Goal: Information Seeking & Learning: Learn about a topic

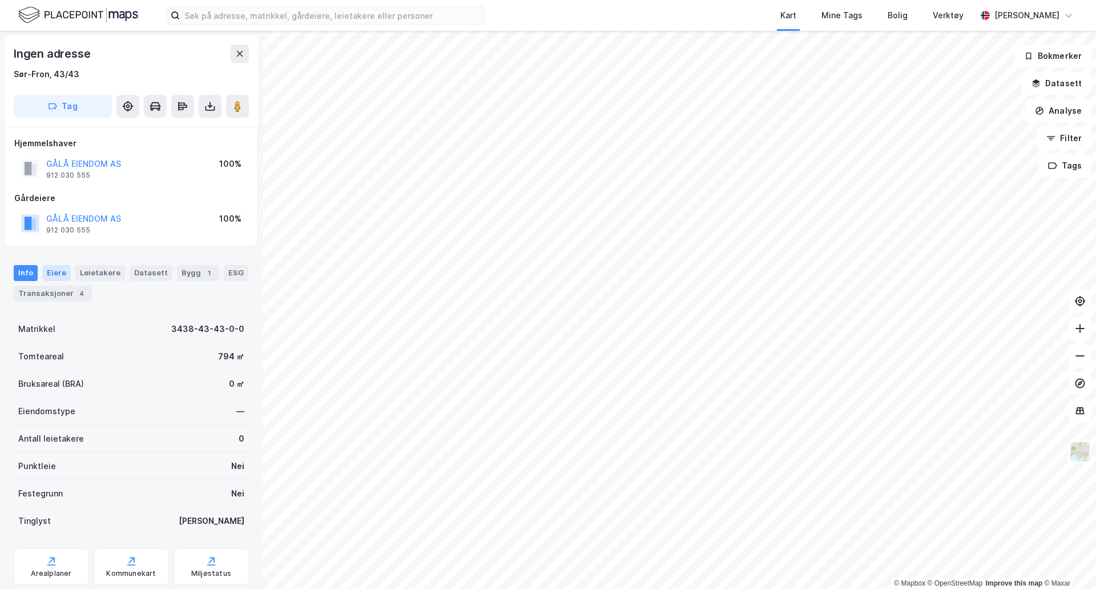
click at [51, 270] on div "Eiere" at bounding box center [56, 273] width 29 height 16
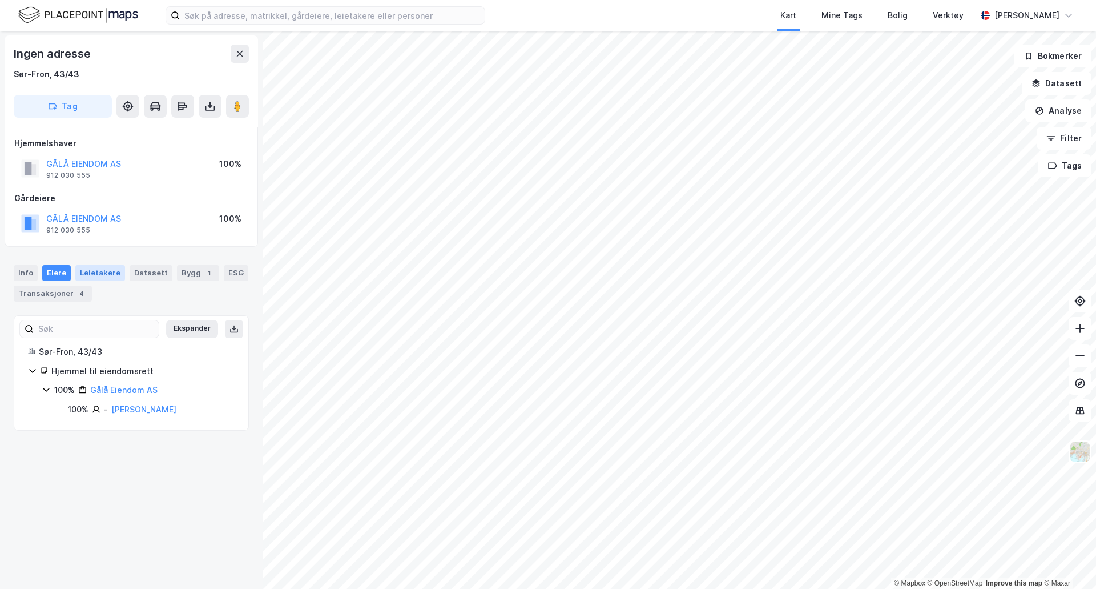
click at [112, 274] on div "Leietakere" at bounding box center [100, 273] width 50 height 16
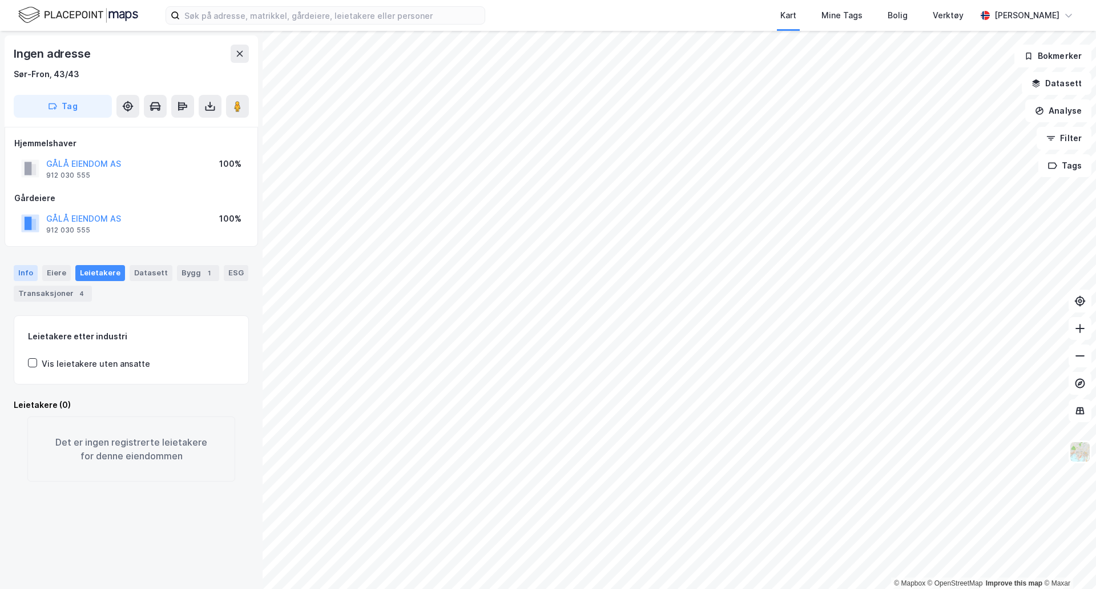
click at [22, 267] on div "Info" at bounding box center [26, 273] width 24 height 16
